Goal: Task Accomplishment & Management: Complete application form

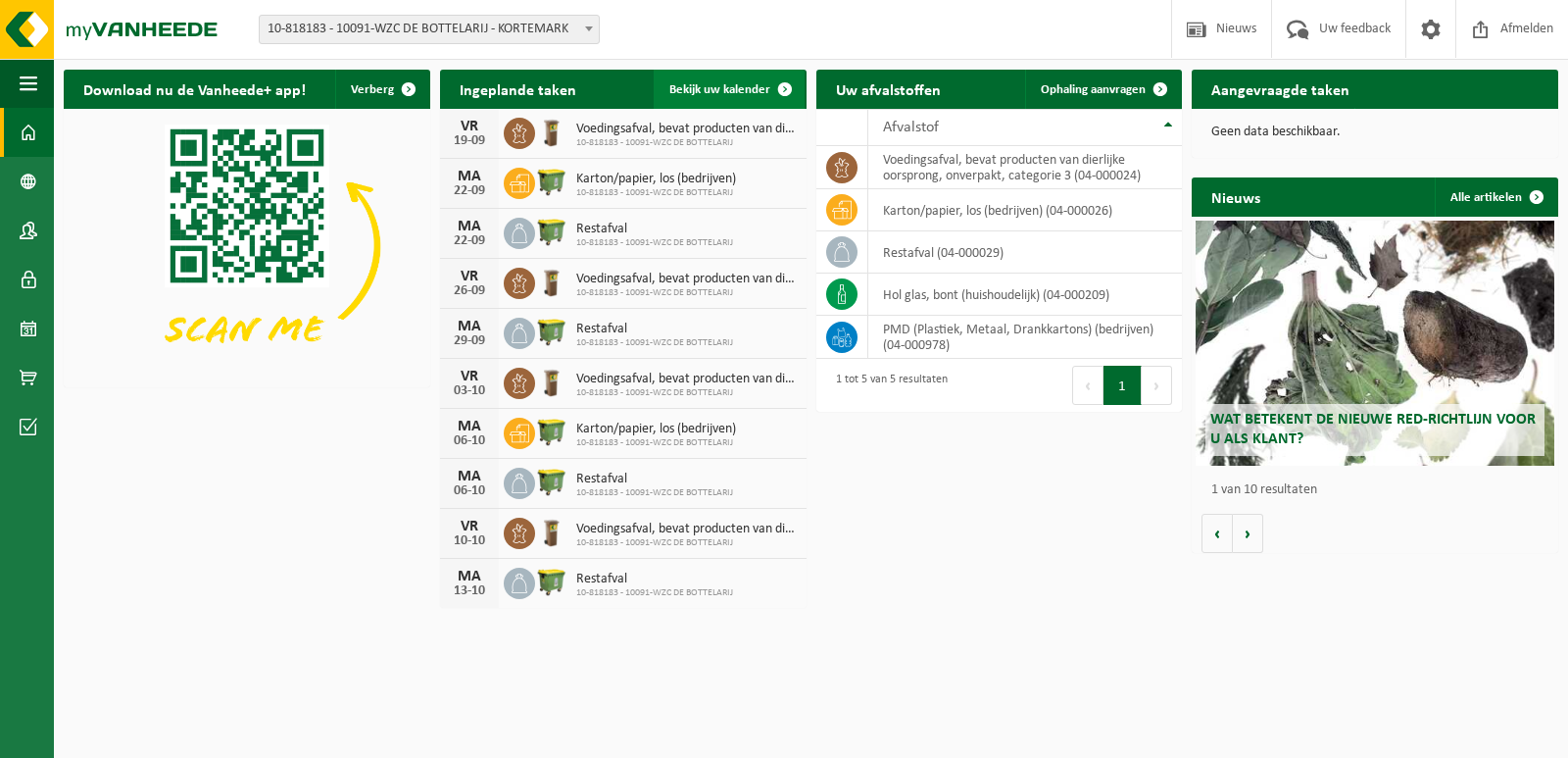
click at [708, 92] on span "Bekijk uw kalender" at bounding box center [720, 89] width 101 height 13
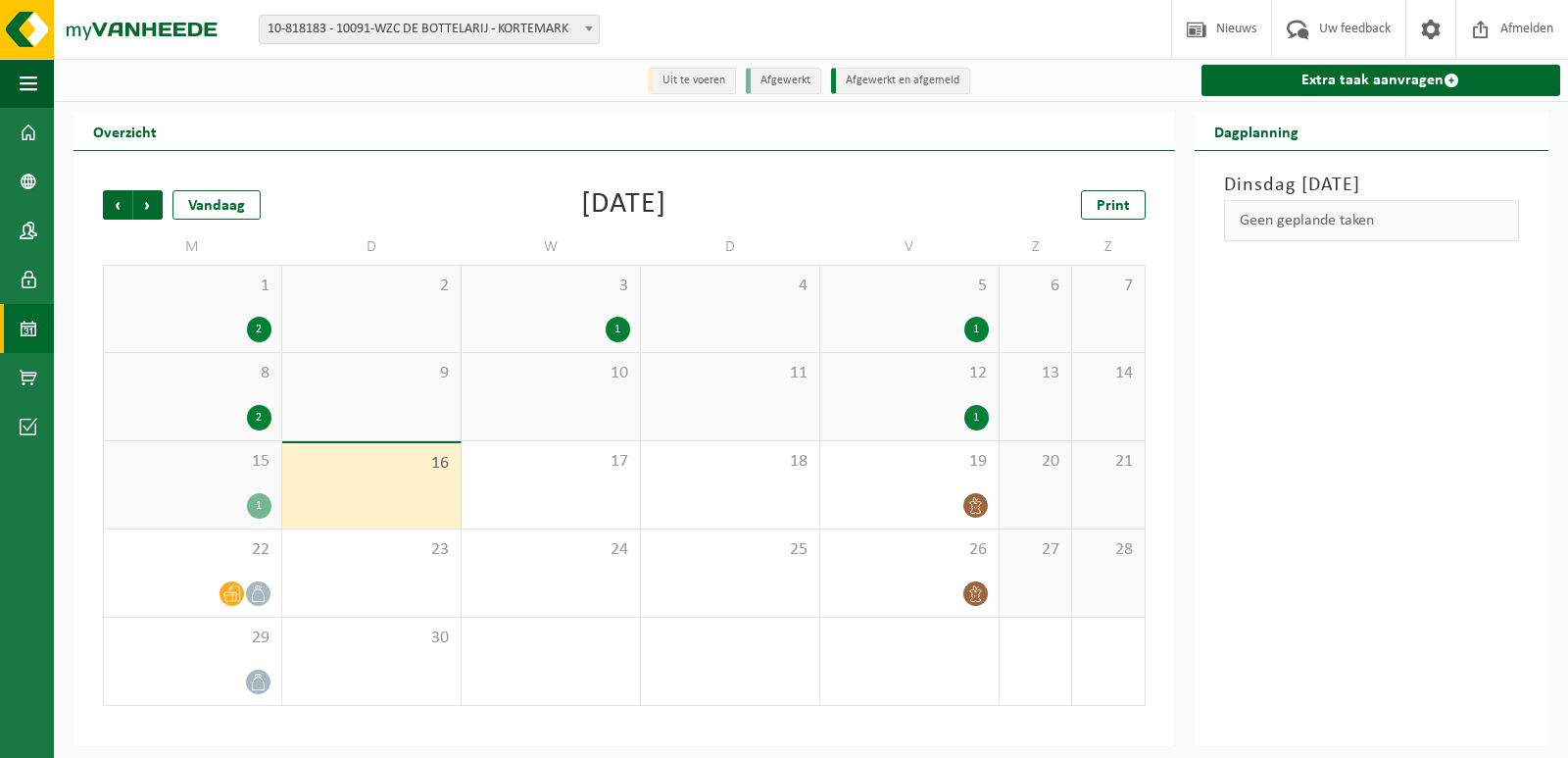
click at [979, 337] on div "1" at bounding box center [976, 330] width 25 height 26
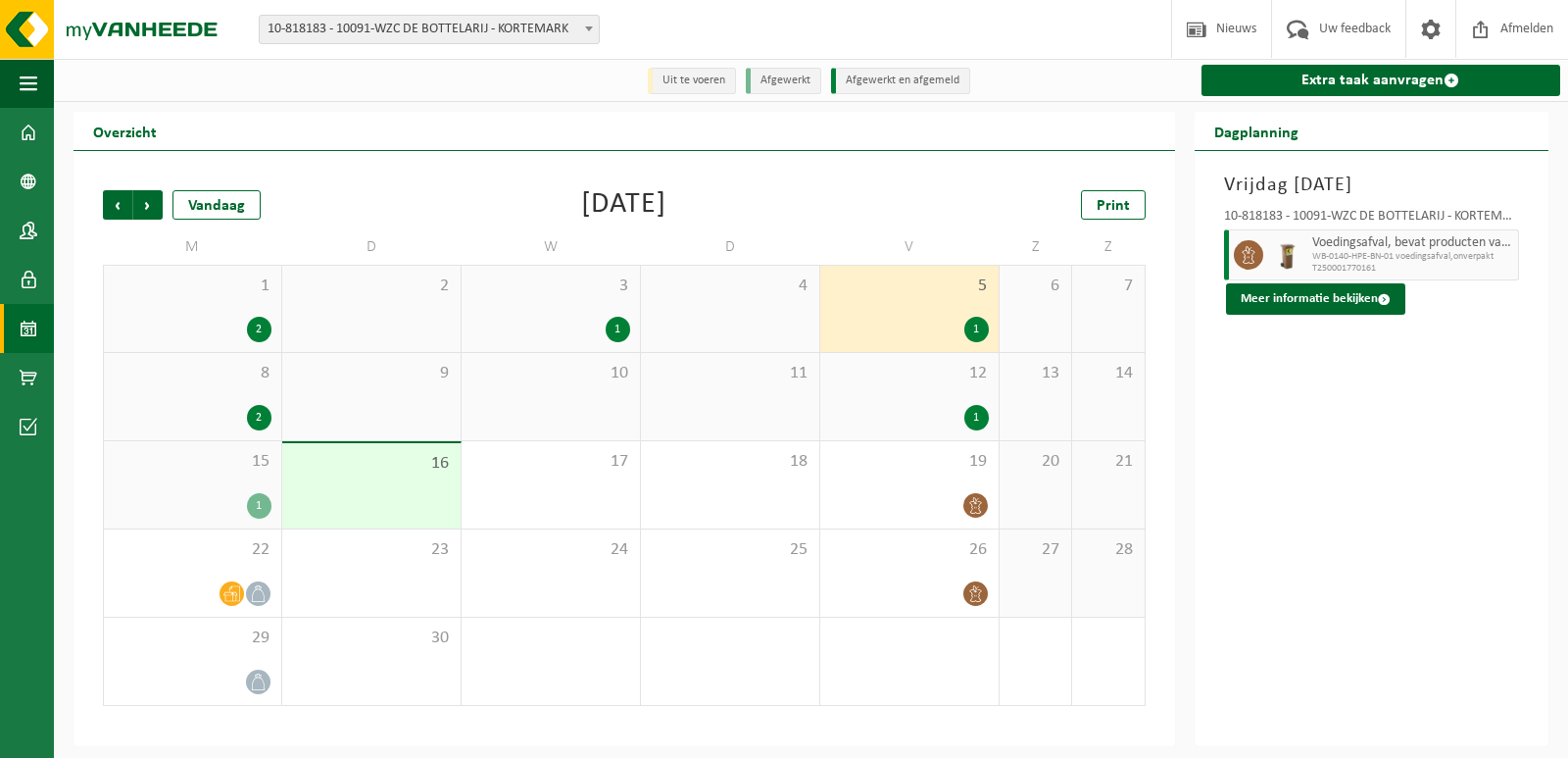
click at [621, 334] on div "1" at bounding box center [618, 330] width 25 height 26
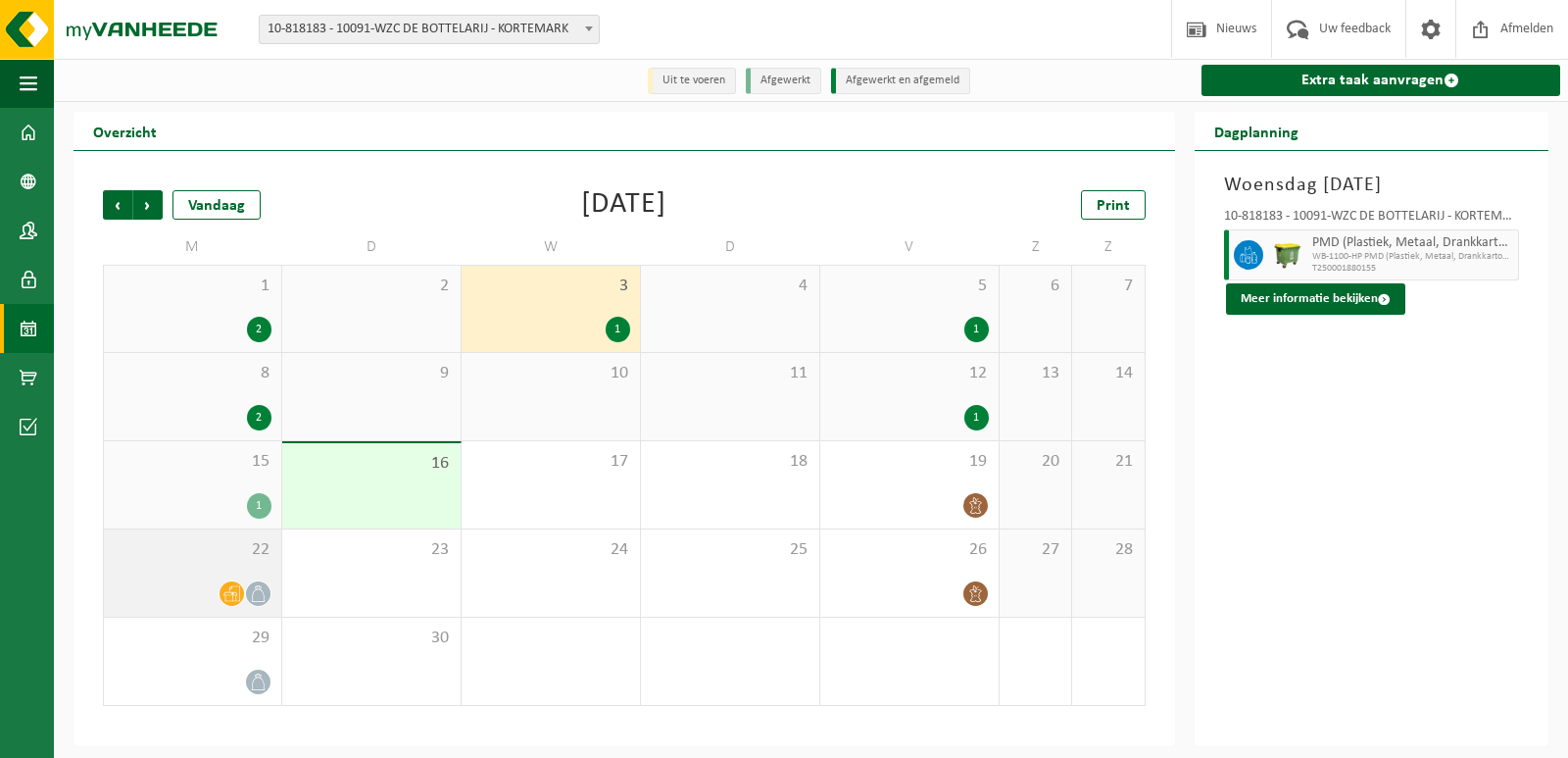
click at [233, 601] on icon at bounding box center [232, 594] width 17 height 16
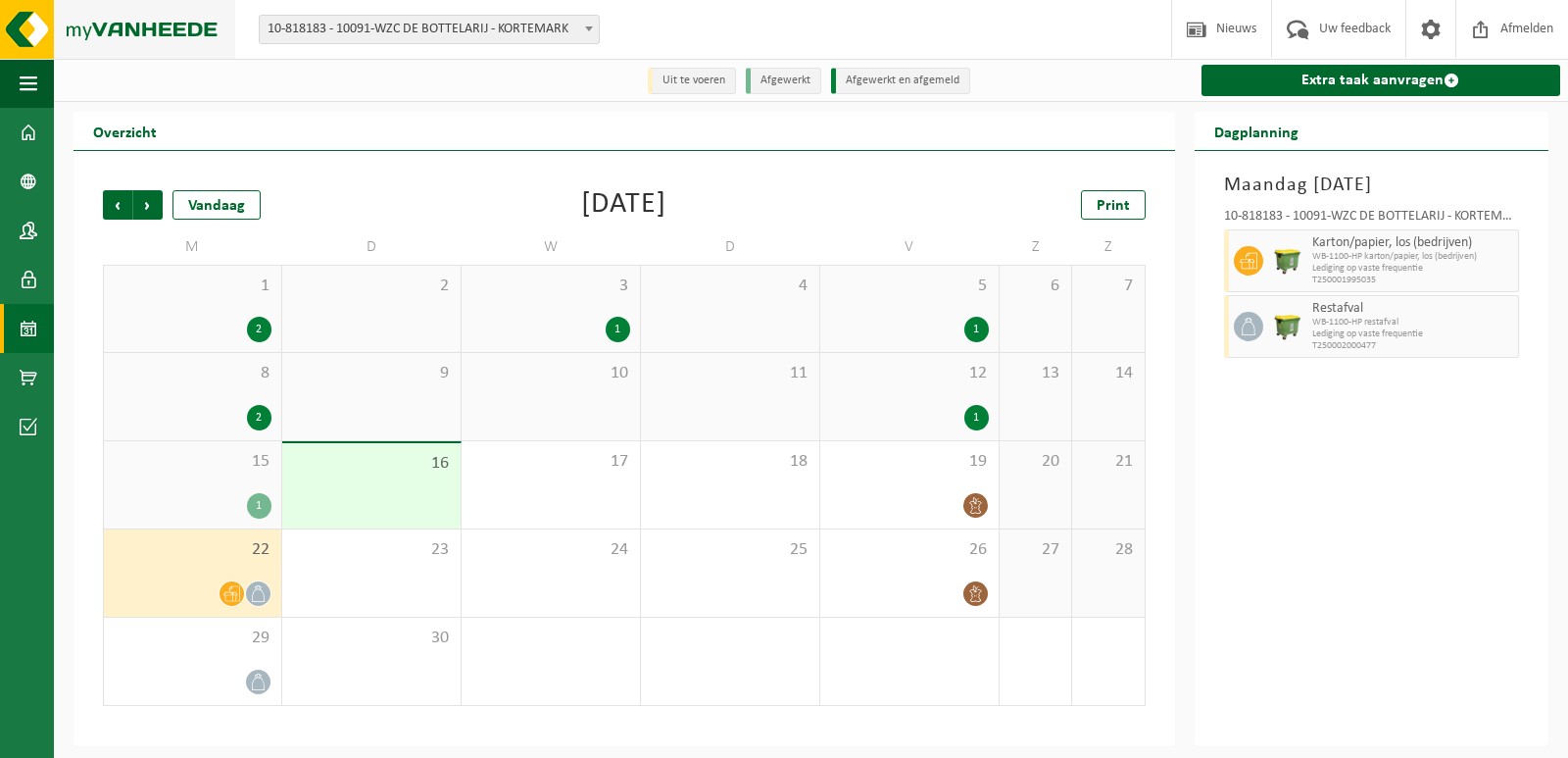
click at [22, 22] on img at bounding box center [118, 29] width 236 height 59
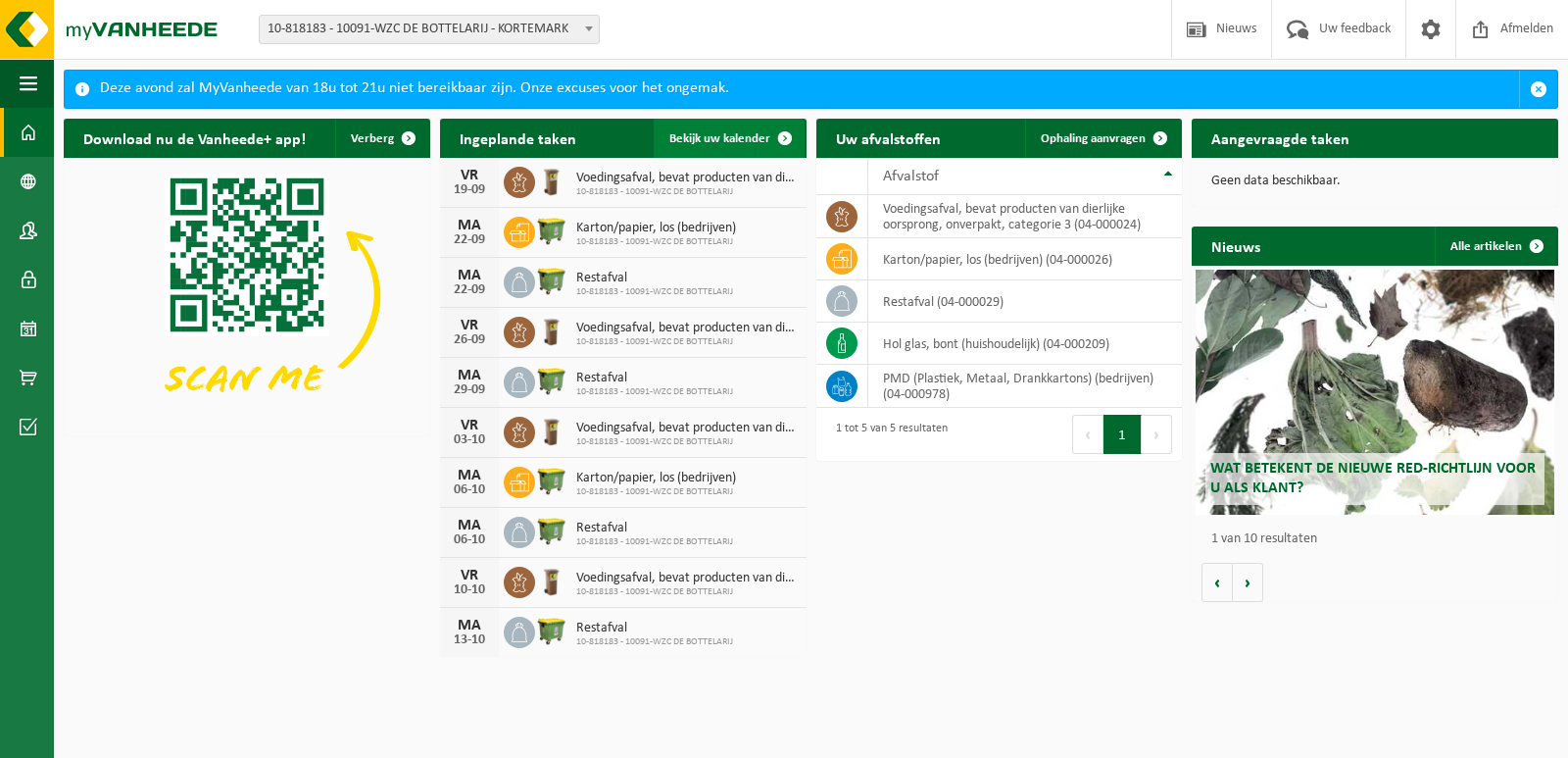
click at [757, 125] on link "Bekijk uw kalender" at bounding box center [729, 138] width 151 height 39
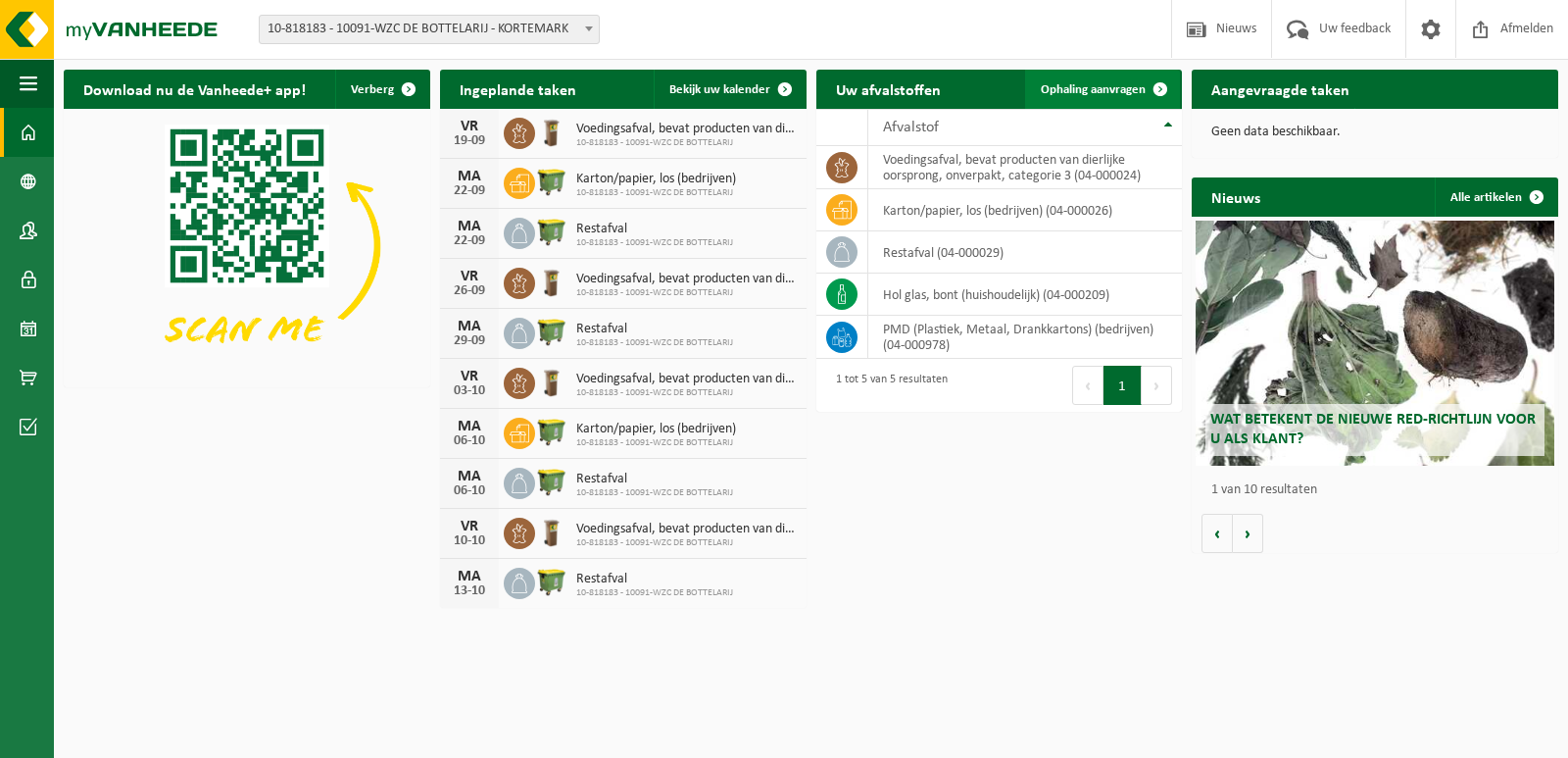
click at [1137, 87] on span "Ophaling aanvragen" at bounding box center [1093, 89] width 105 height 13
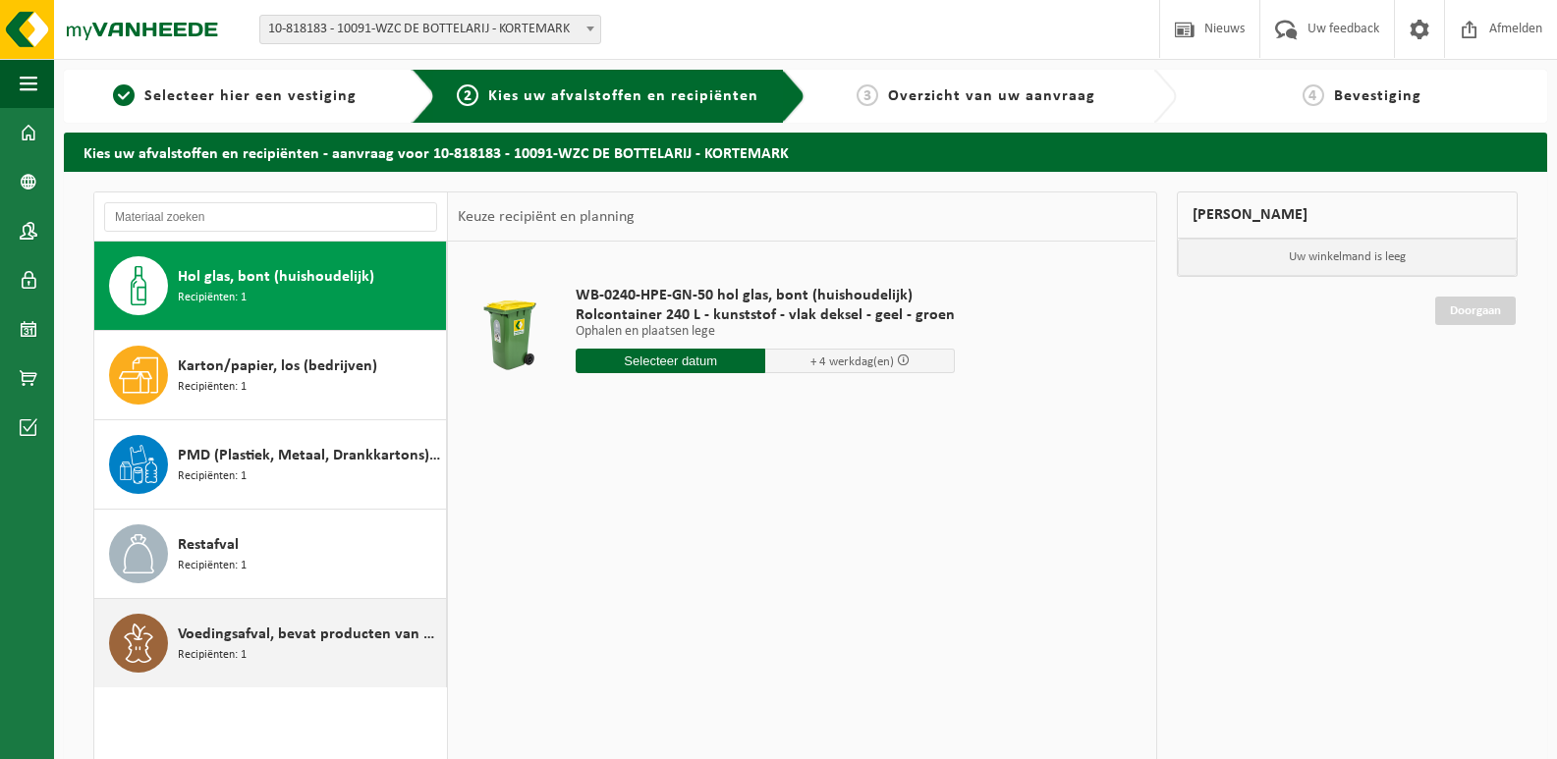
click at [194, 640] on span "Voedingsafval, bevat producten van dierlijke oorsprong, onverpakt, categorie 3" at bounding box center [309, 635] width 263 height 24
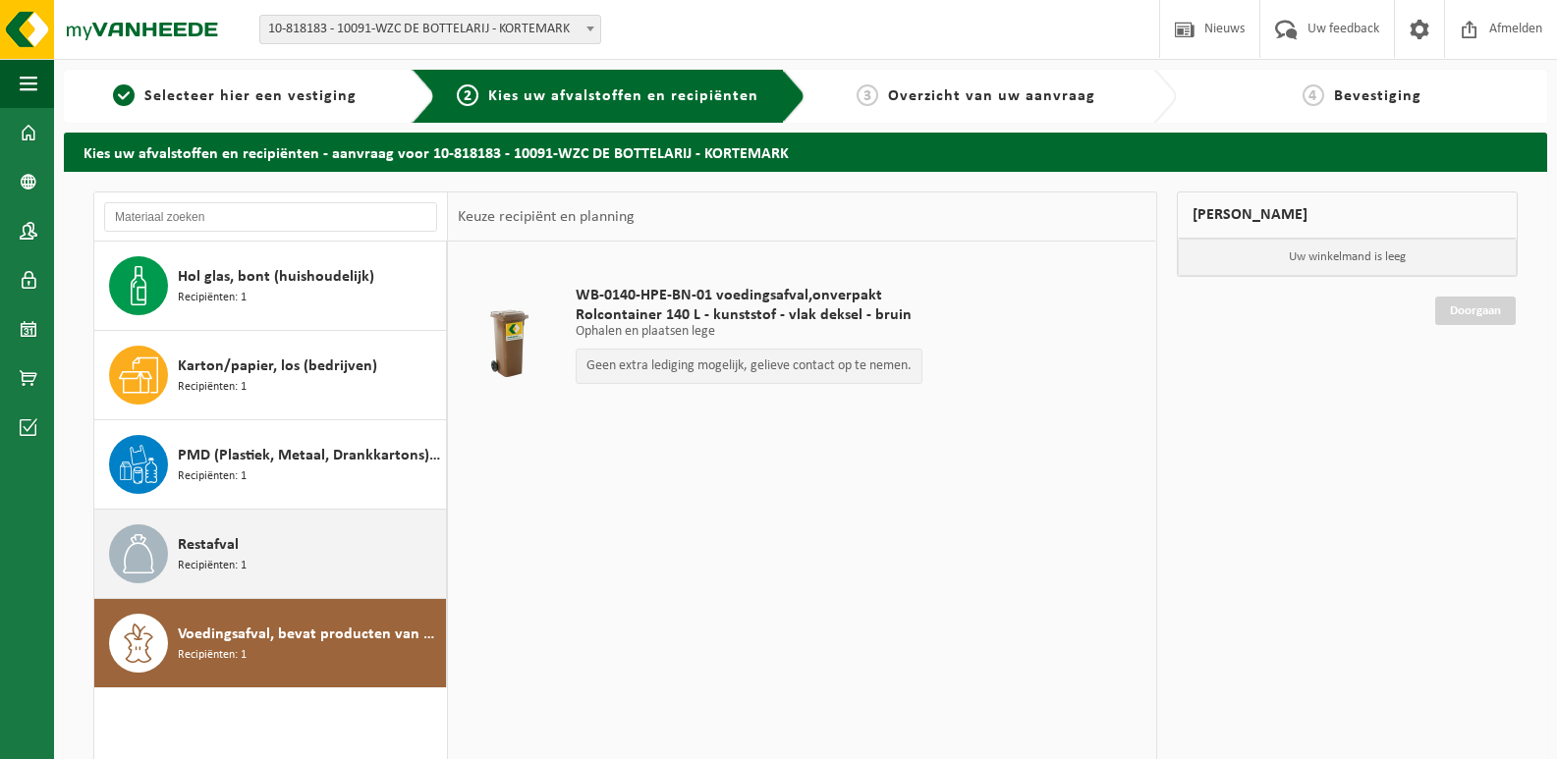
click at [202, 553] on span "Restafval" at bounding box center [208, 545] width 61 height 24
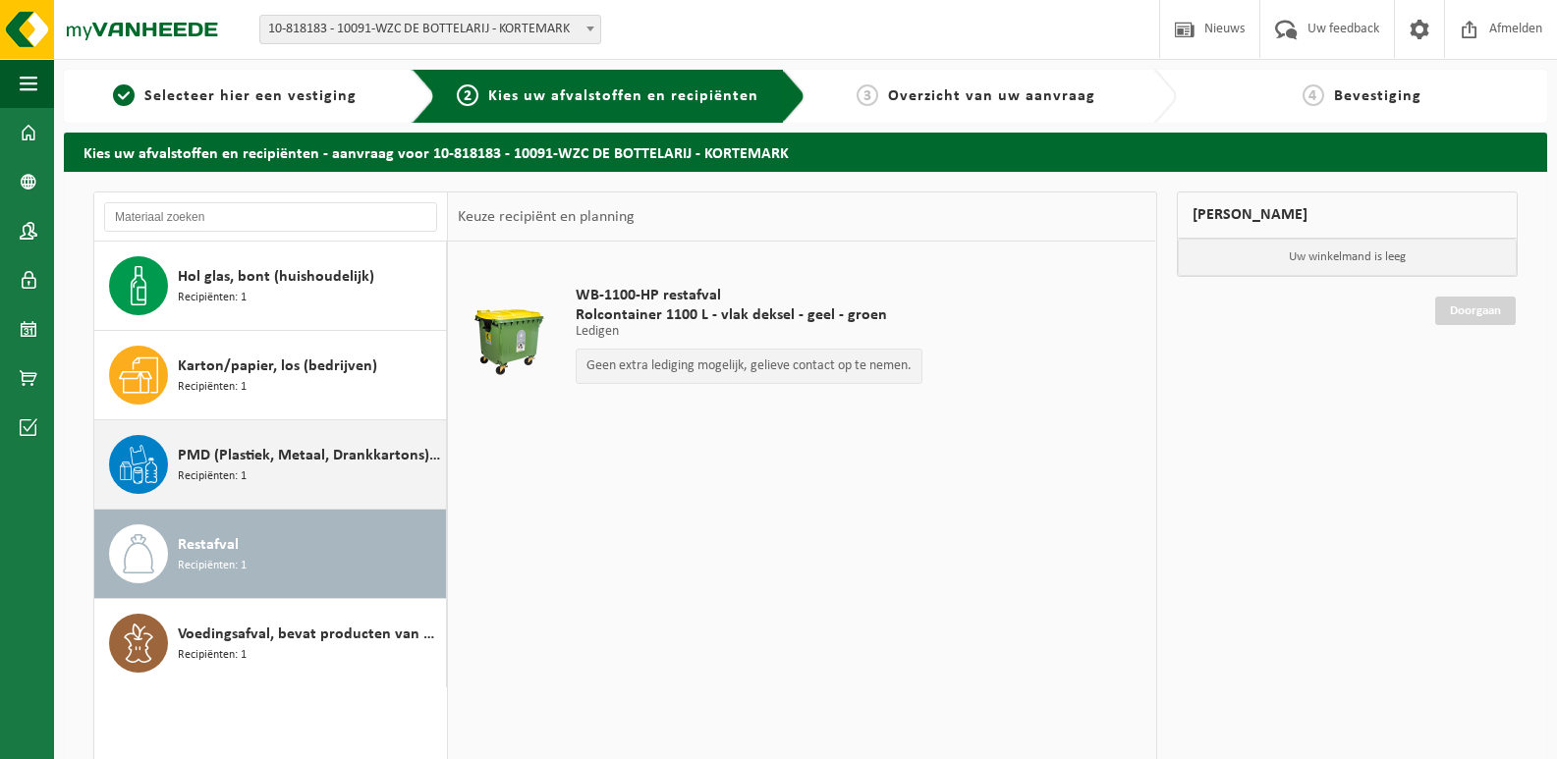
click at [212, 456] on span "PMD (Plastiek, Metaal, Drankkartons) (bedrijven)" at bounding box center [309, 456] width 263 height 24
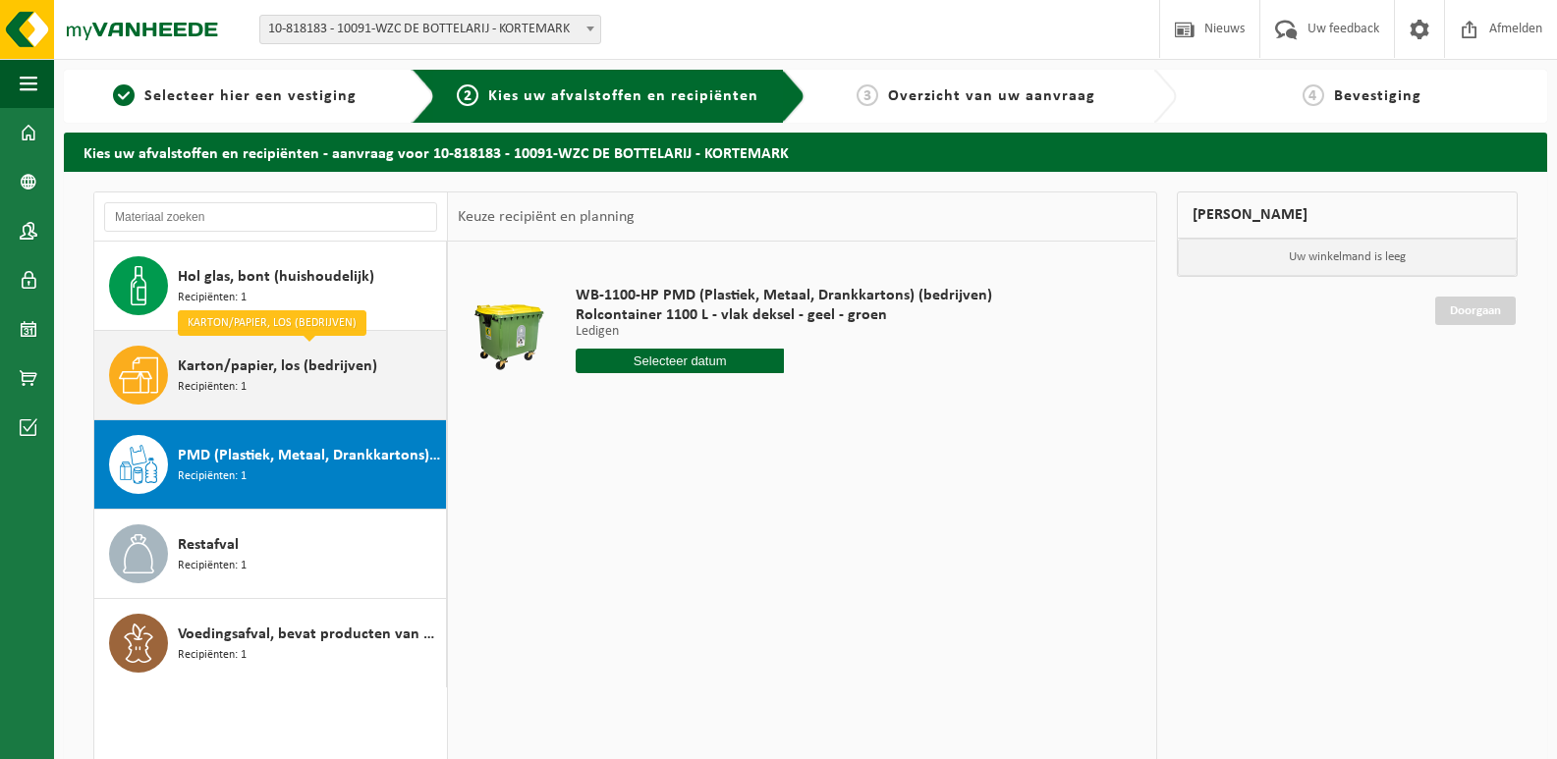
click at [206, 359] on span "Karton/papier, los (bedrijven)" at bounding box center [277, 367] width 199 height 24
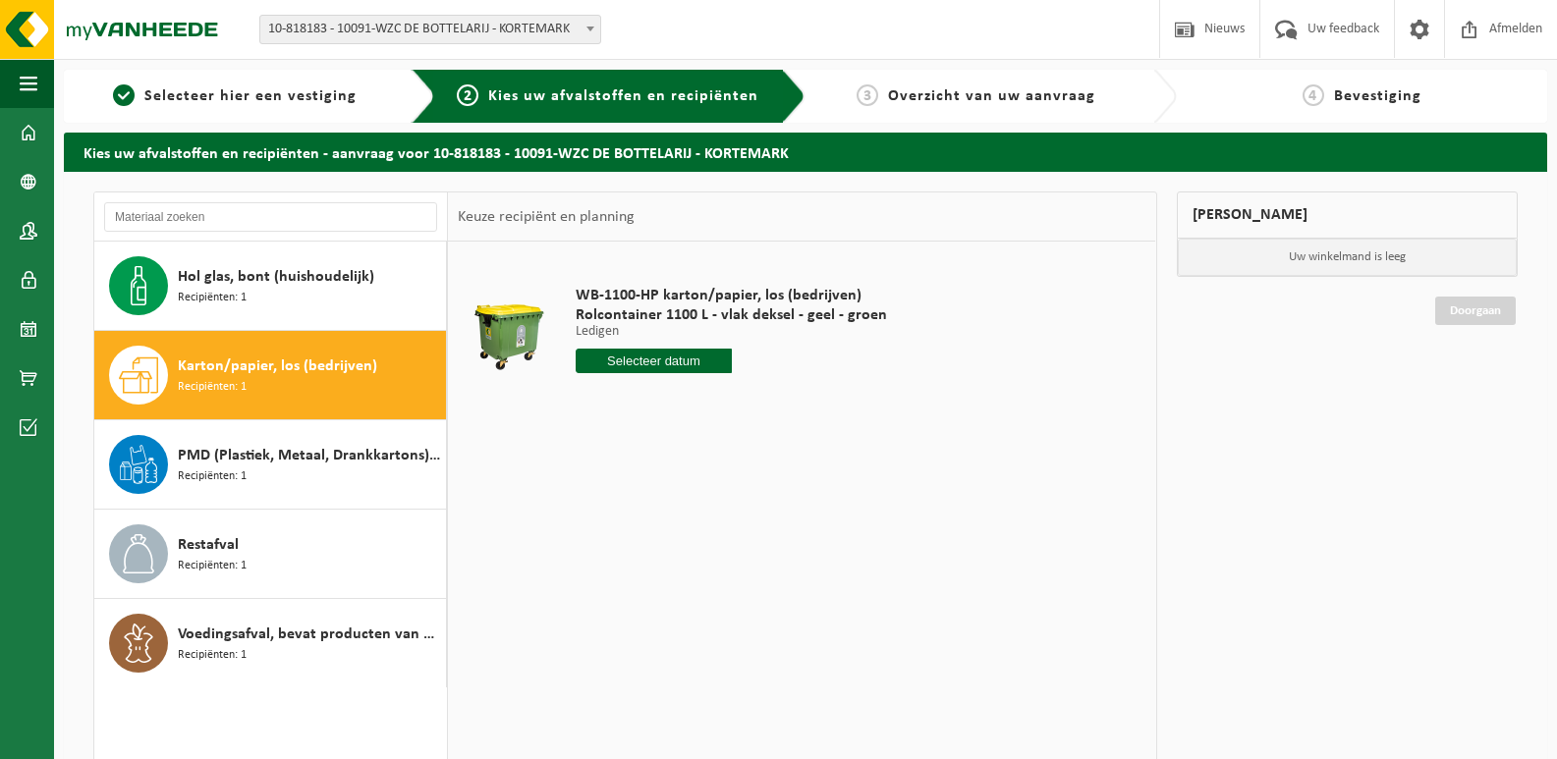
click at [645, 359] on input "text" at bounding box center [653, 361] width 156 height 25
